Goal: Check status: Check status

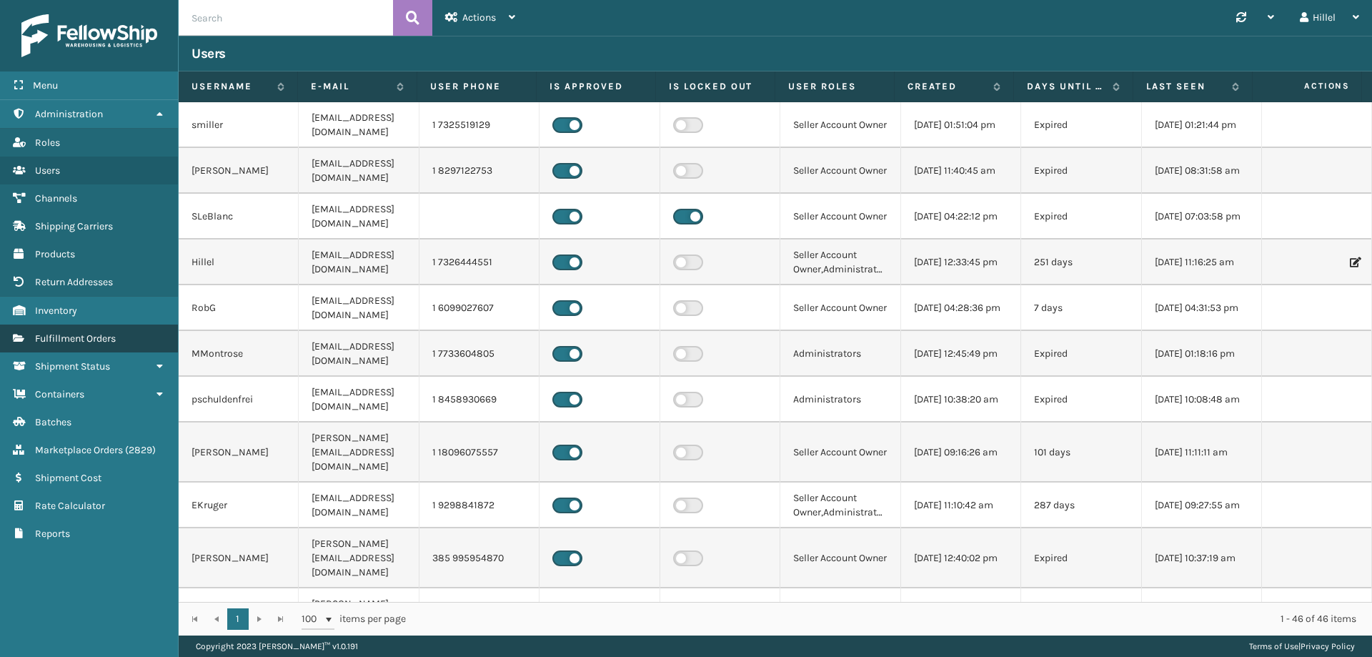
click at [116, 336] on span "Fulfillment Orders" at bounding box center [75, 338] width 81 height 12
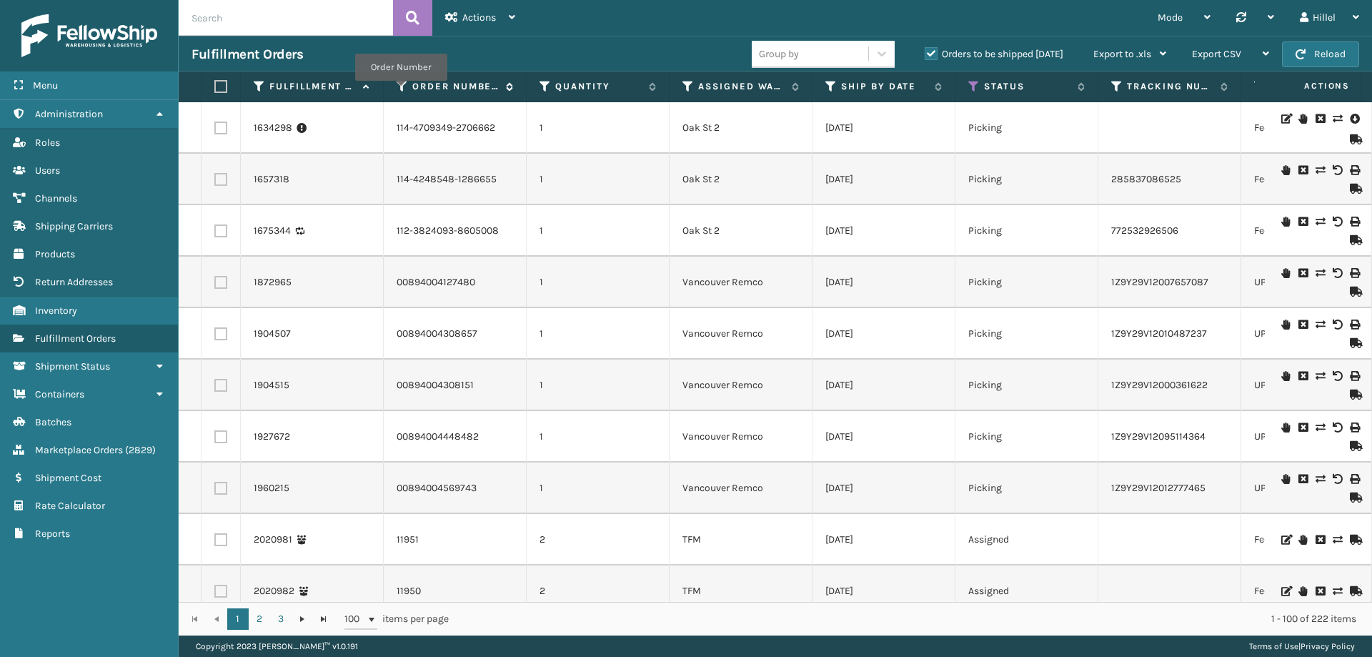
click at [401, 91] on icon at bounding box center [402, 86] width 11 height 13
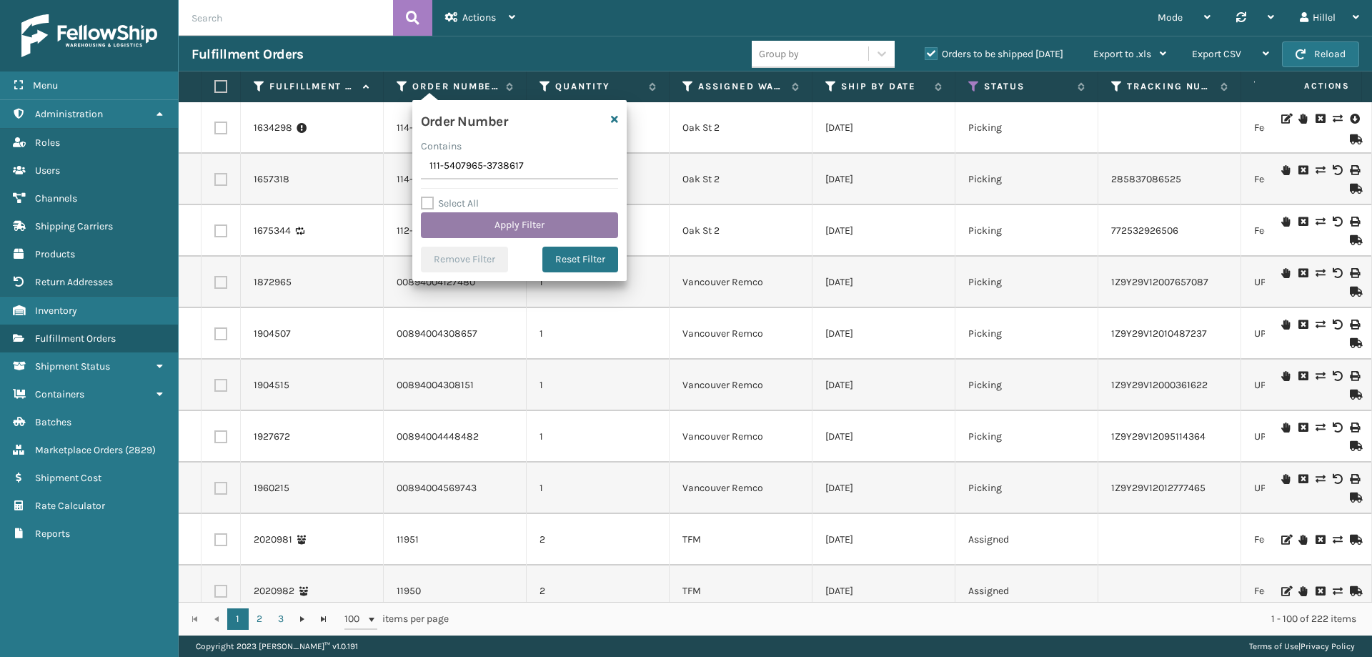
type input "111-5407965-3738617"
click at [497, 221] on button "Apply Filter" at bounding box center [519, 225] width 197 height 26
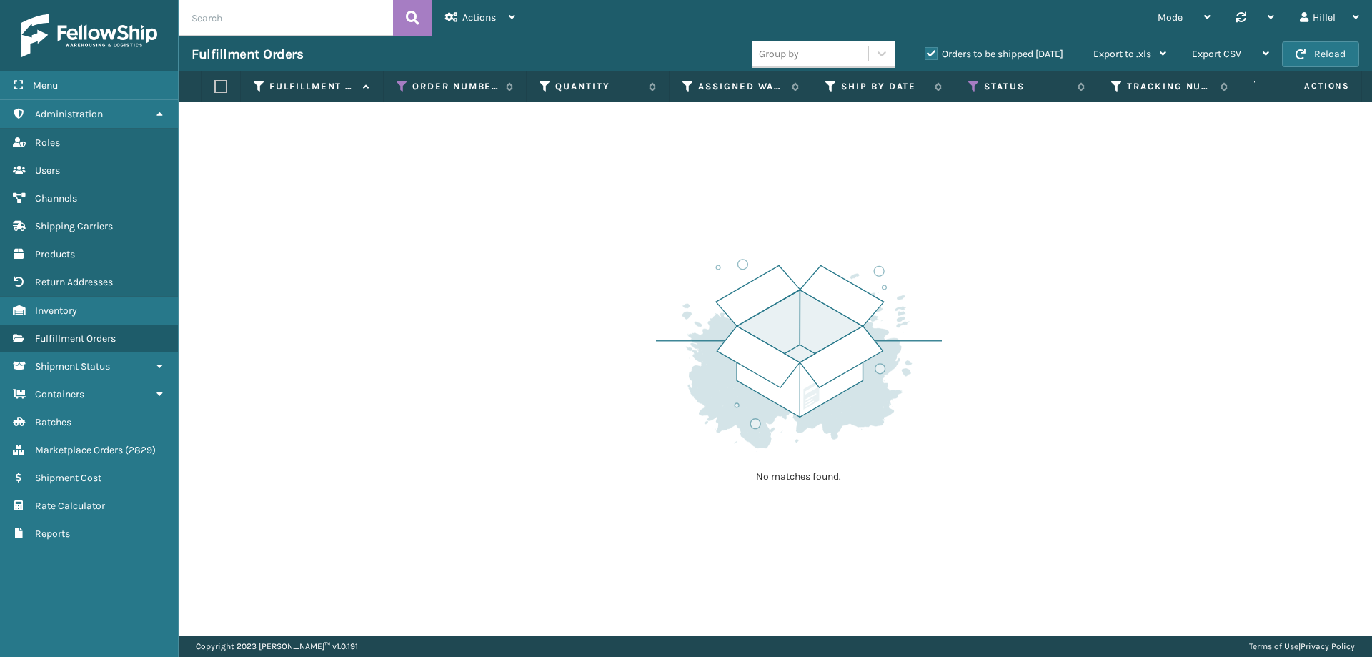
click at [922, 60] on div "Orders to be shipped [DATE]" at bounding box center [996, 54] width 169 height 17
click at [933, 56] on label "Orders to be shipped [DATE]" at bounding box center [994, 54] width 139 height 12
click at [926, 55] on input "Orders to be shipped [DATE]" at bounding box center [925, 50] width 1 height 9
click at [973, 89] on icon at bounding box center [973, 86] width 11 height 13
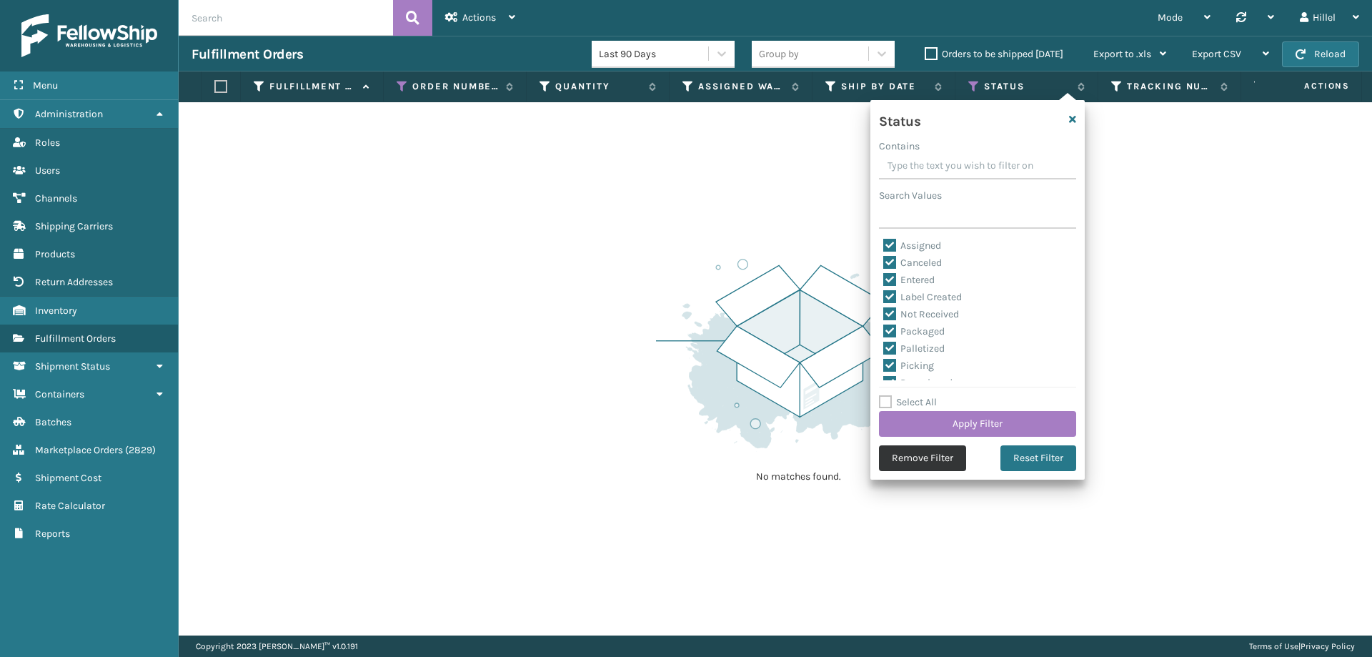
click at [936, 461] on button "Remove Filter" at bounding box center [922, 458] width 87 height 26
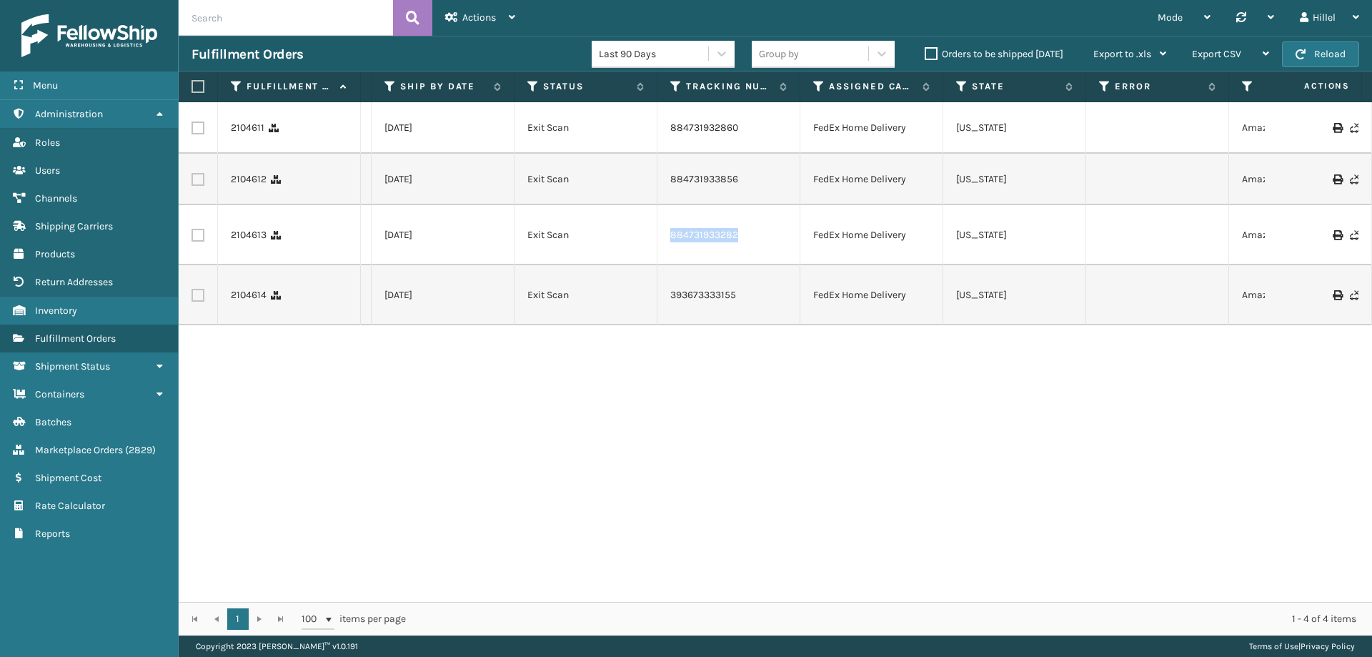
drag, startPoint x: 744, startPoint y: 231, endPoint x: 653, endPoint y: 230, distance: 91.5
click at [653, 230] on tr "2104613 111-5407965-3738617 1 Fellowship - East [DATE] Exit Scan 884731933282 F…" at bounding box center [1009, 235] width 2542 height 60
copy tr "884731933282"
click at [750, 214] on td "884731933282" at bounding box center [729, 235] width 143 height 60
